Goal: Information Seeking & Learning: Understand process/instructions

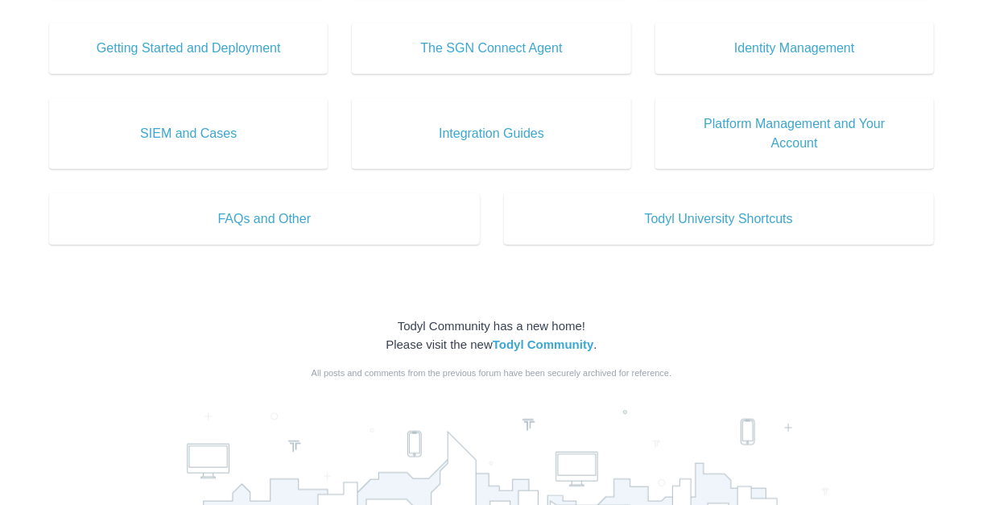
scroll to position [805, 0]
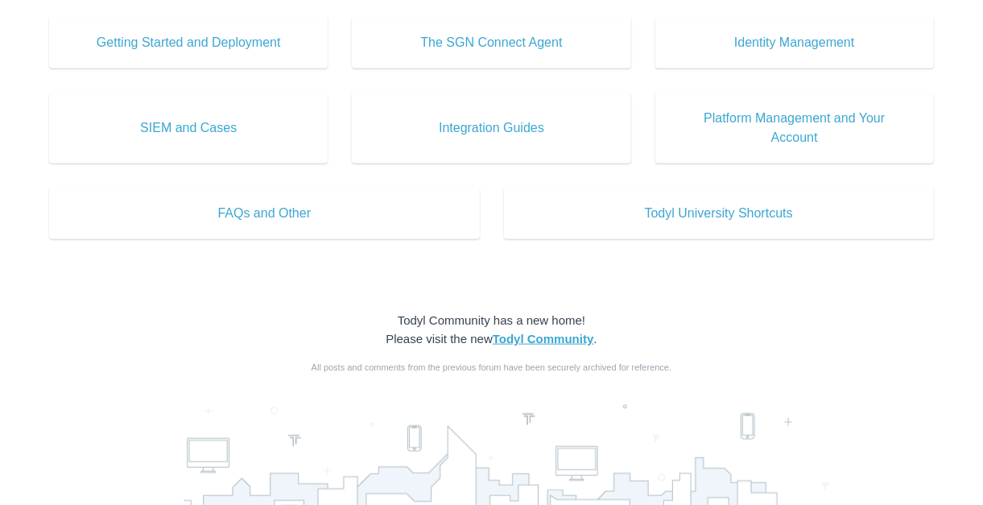
click at [542, 332] on strong "Todyl Community" at bounding box center [543, 339] width 101 height 14
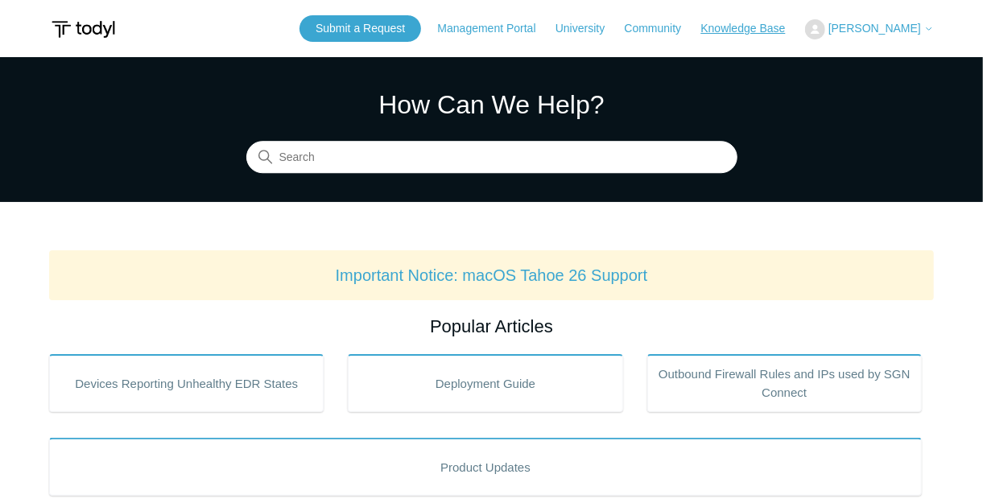
click at [778, 27] on link "Knowledge Base" at bounding box center [751, 28] width 101 height 17
click at [906, 27] on span "[PERSON_NAME]" at bounding box center [875, 28] width 93 height 13
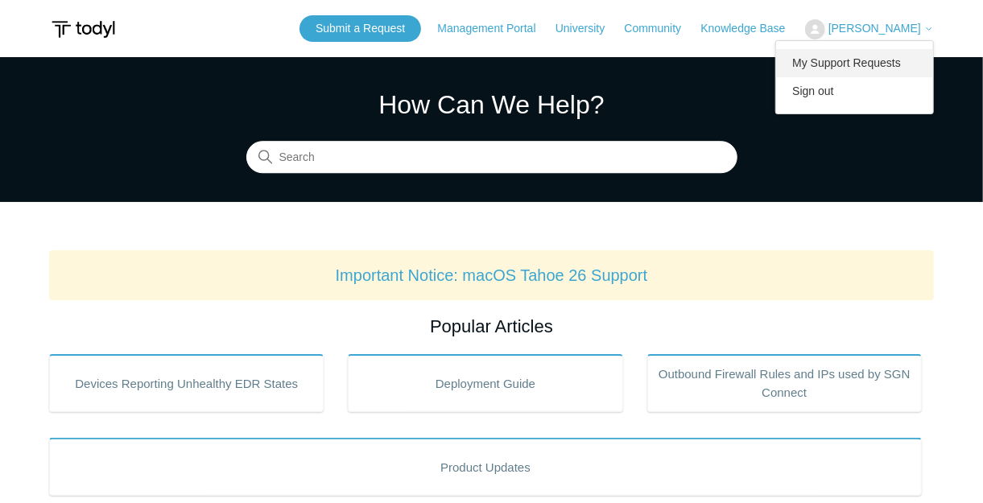
click at [823, 64] on link "My Support Requests" at bounding box center [854, 63] width 157 height 28
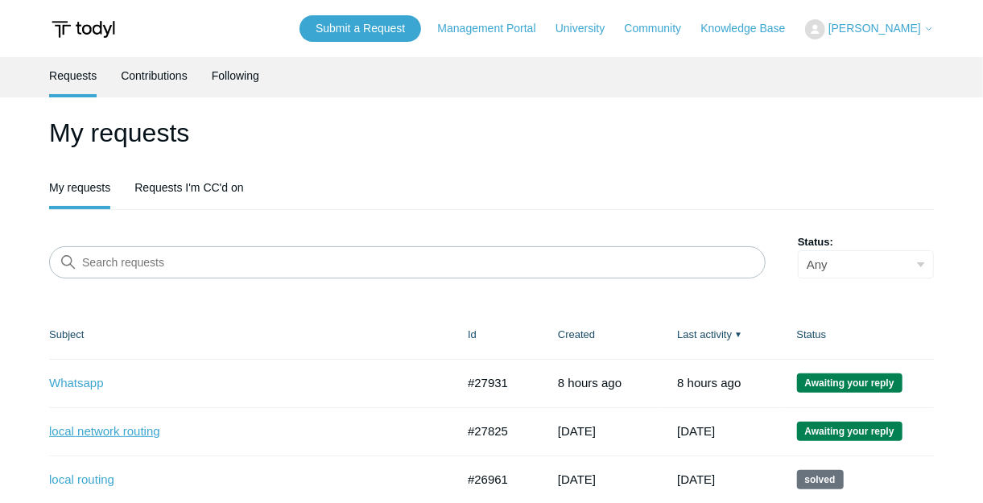
click at [98, 436] on link "local network routing" at bounding box center [240, 432] width 383 height 19
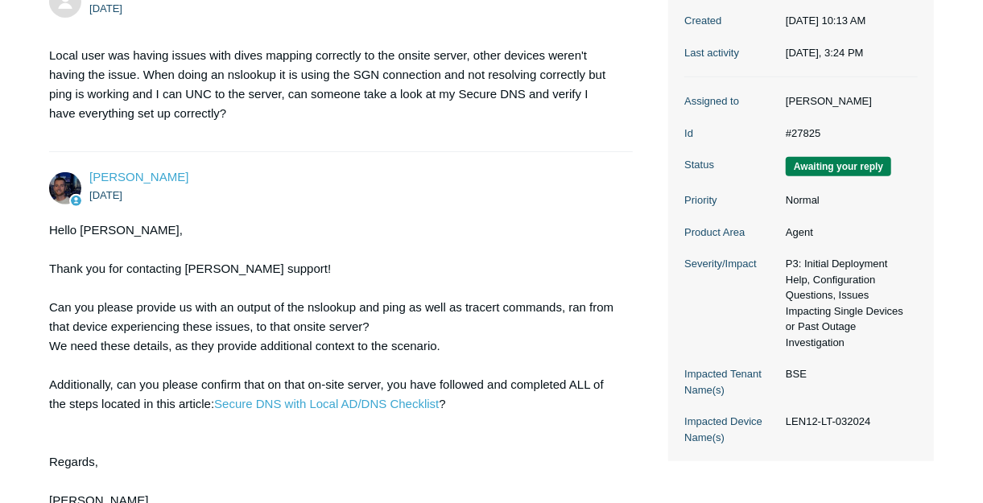
scroll to position [259, 0]
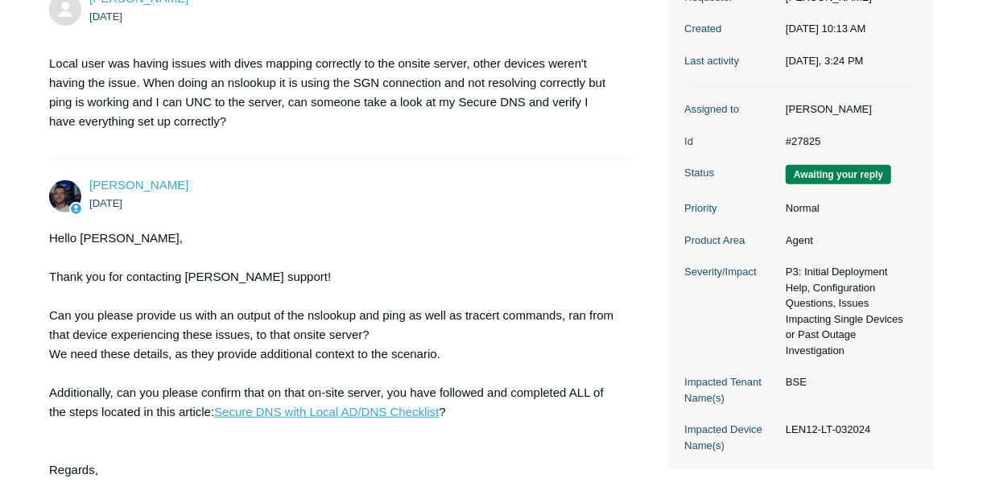
click at [398, 409] on link "Secure DNS with Local AD/DNS Checklist" at bounding box center [326, 412] width 225 height 14
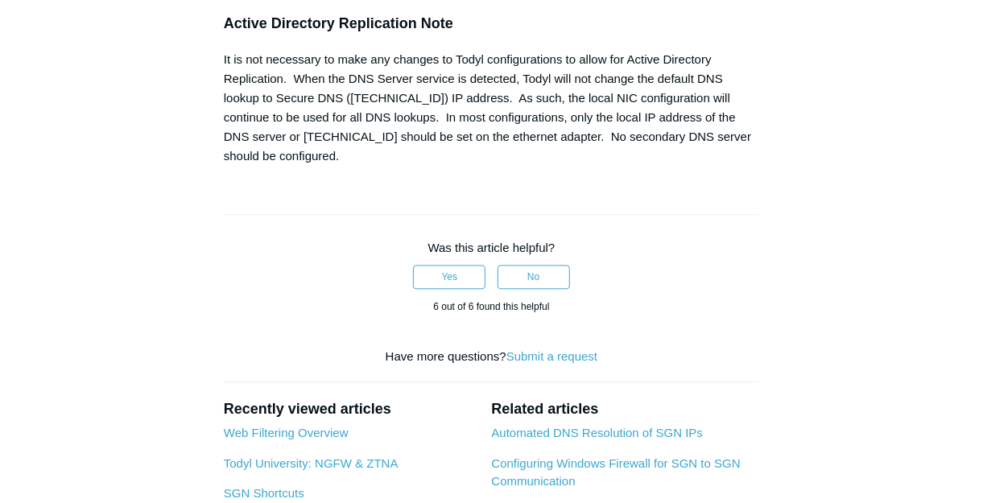
scroll to position [0, 478]
drag, startPoint x: 235, startPoint y: 177, endPoint x: 773, endPoint y: 250, distance: 542.8
copy pre "# Set the location to the registry Set-Location -Path "HKLM:\SYSTEM\CurrentCont…"
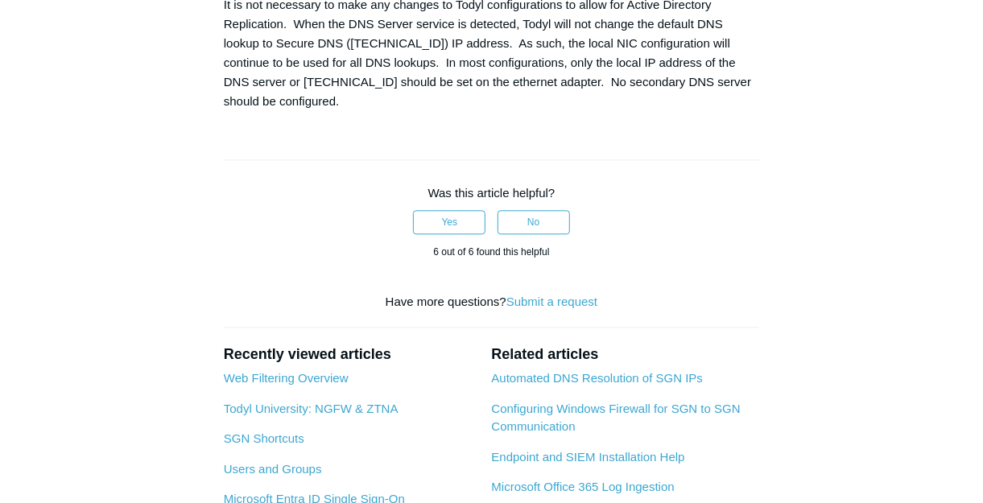
scroll to position [1772, 0]
copy pre "# Set the location to the registry Set-Location -Path "HKLM:\SYSTEM\CurrentCont…"
